Goal: Information Seeking & Learning: Learn about a topic

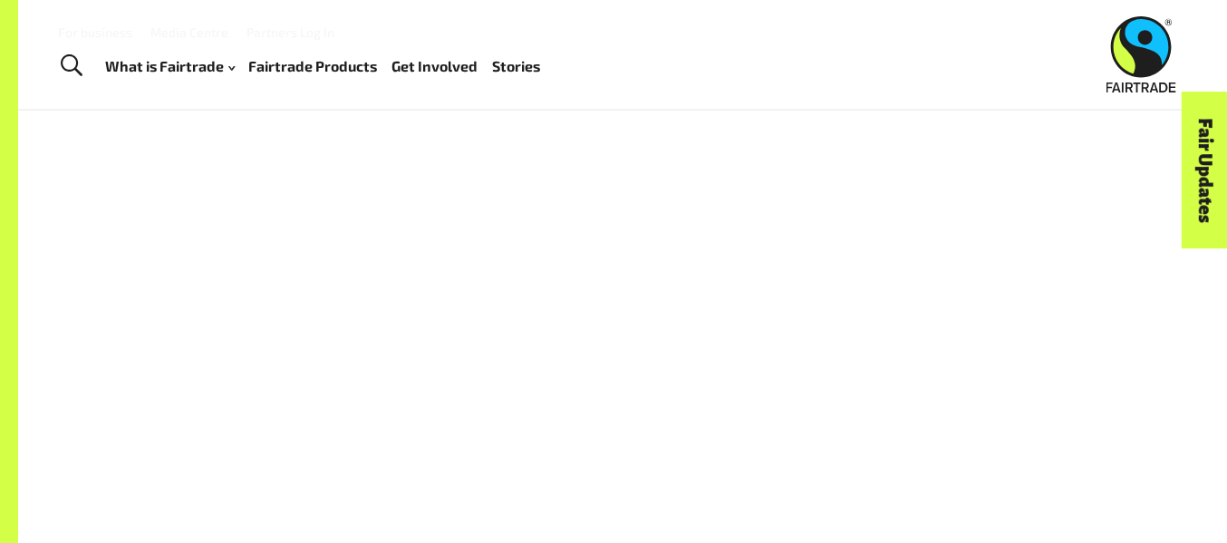
scroll to position [20851, 0]
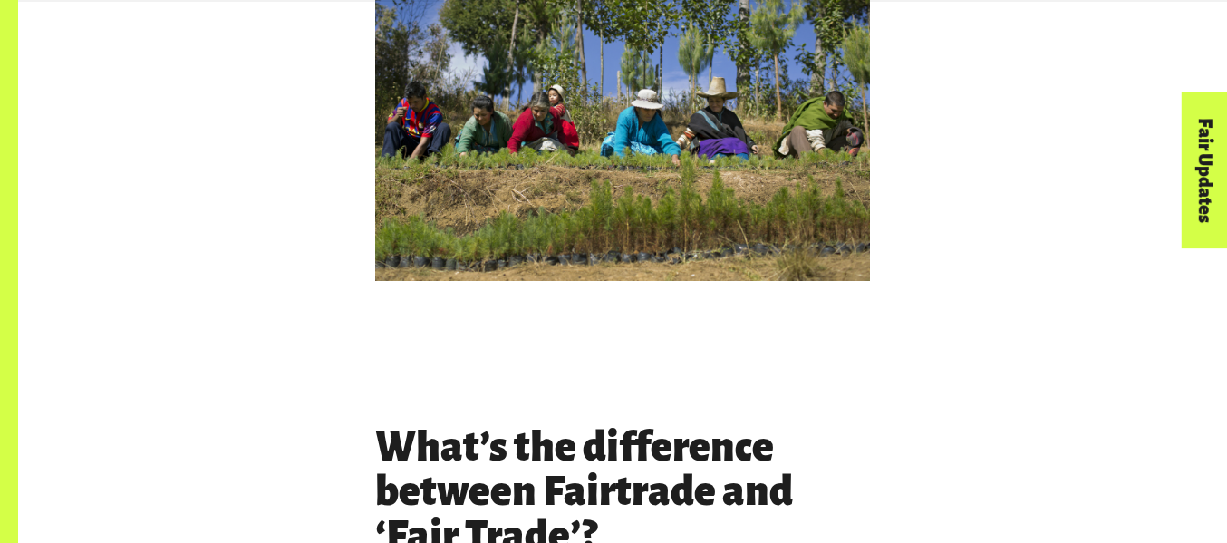
scroll to position [2746, 0]
click at [749, 313] on p at bounding box center [622, 325] width 495 height 24
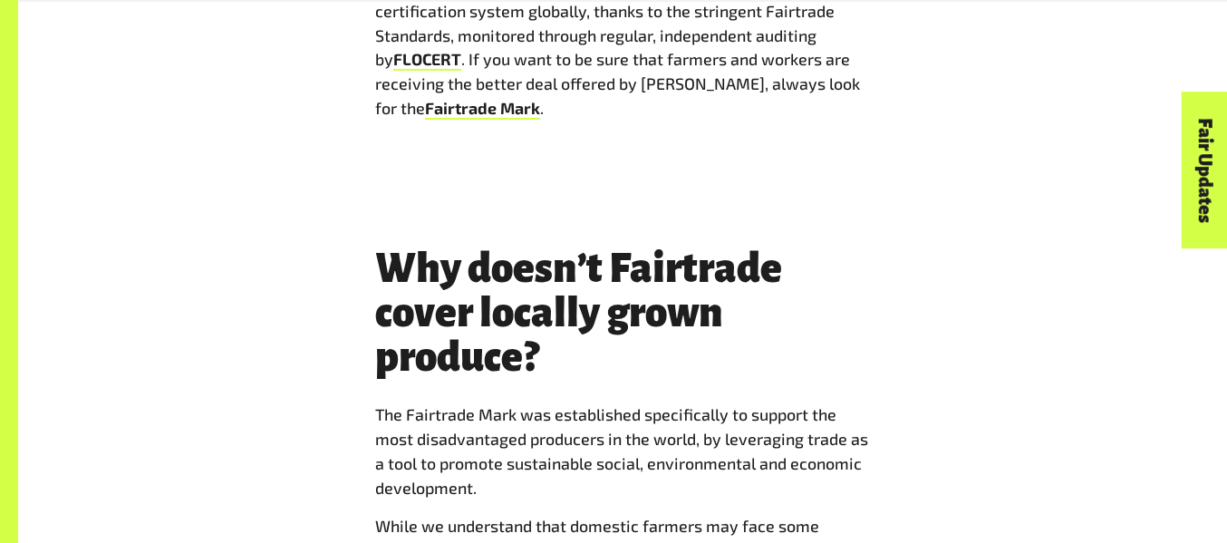
scroll to position [3654, 0]
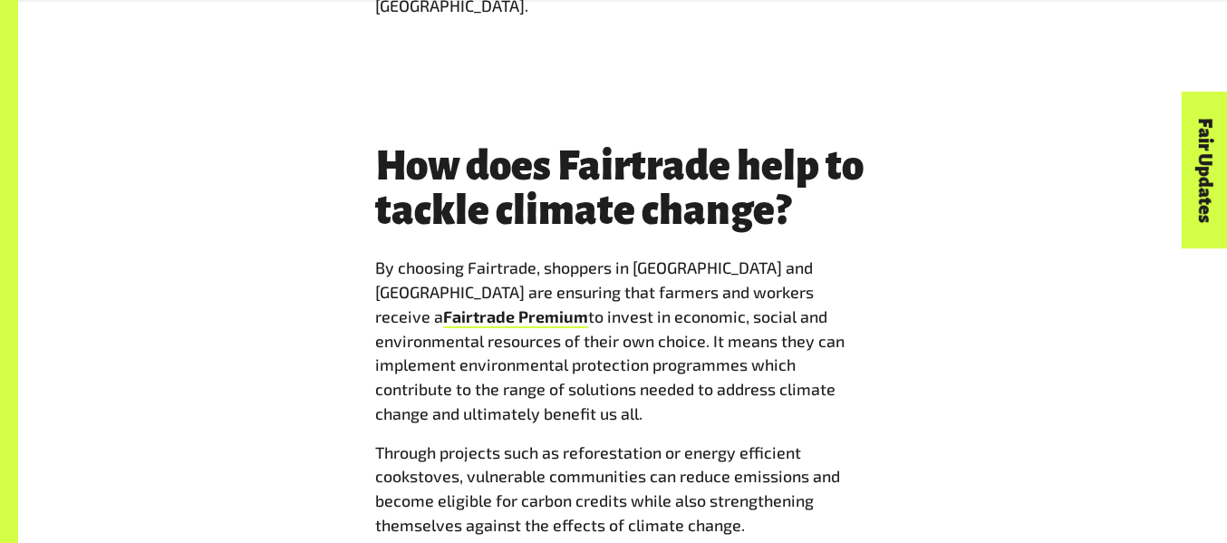
scroll to position [2046, 0]
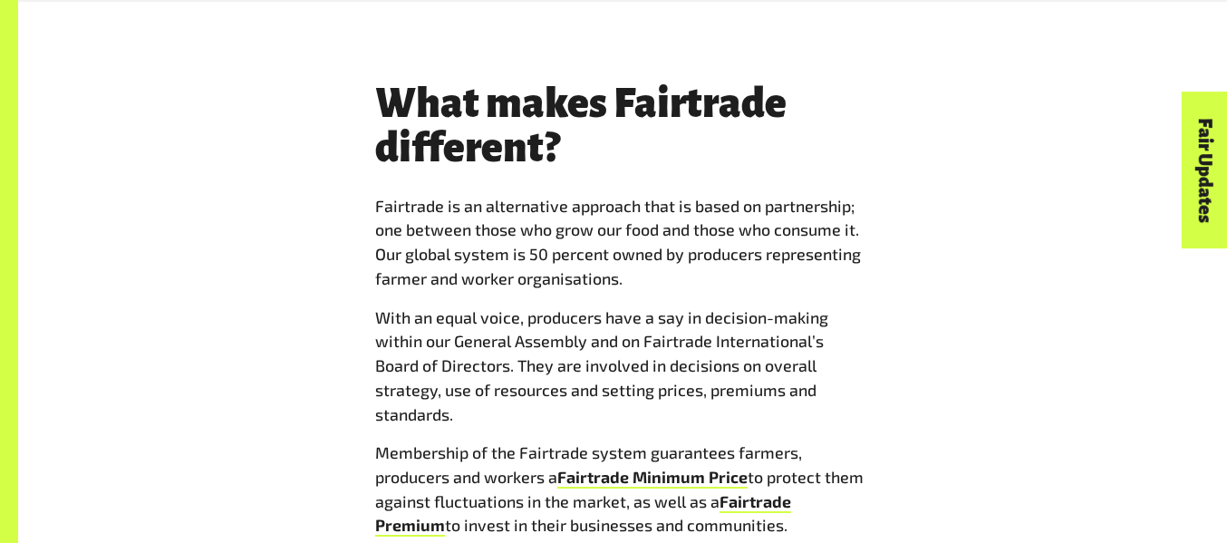
scroll to position [5598, 0]
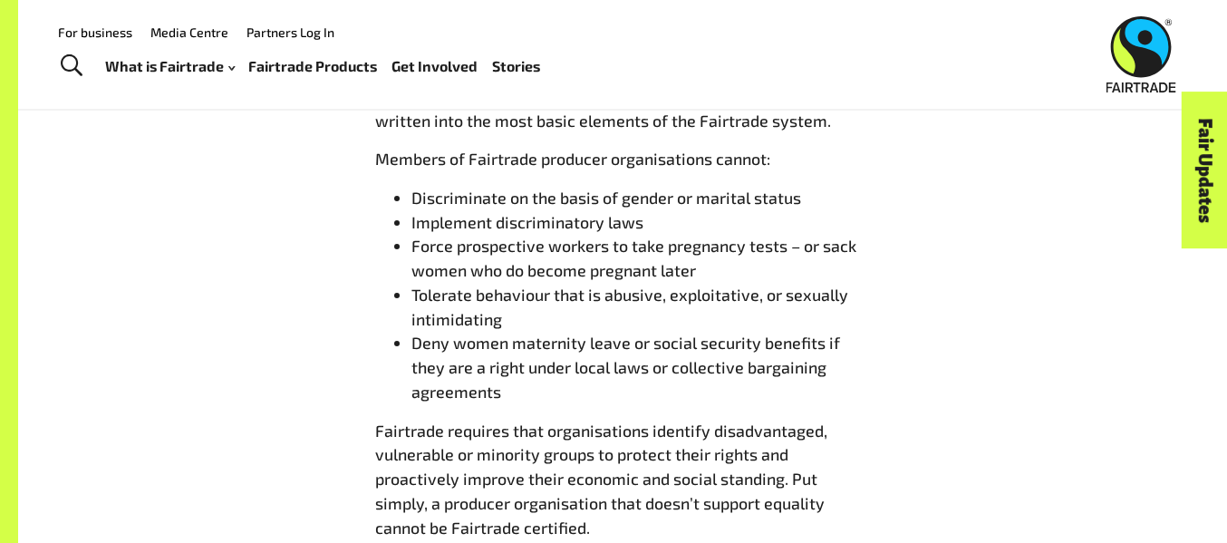
scroll to position [4603, 0]
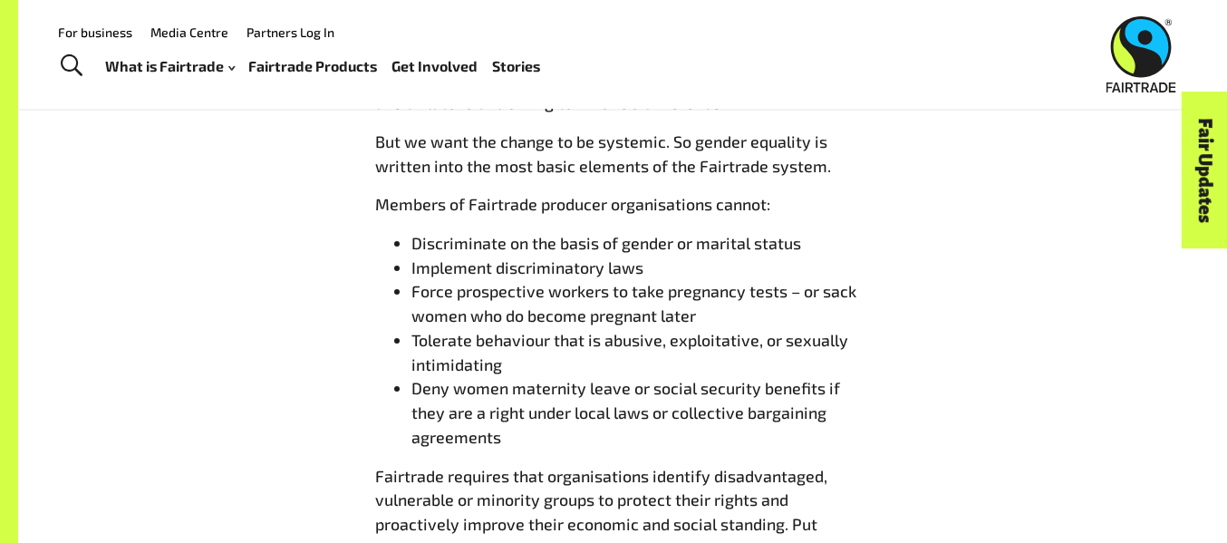
scroll to position [3756, 0]
